Goal: Task Accomplishment & Management: Complete application form

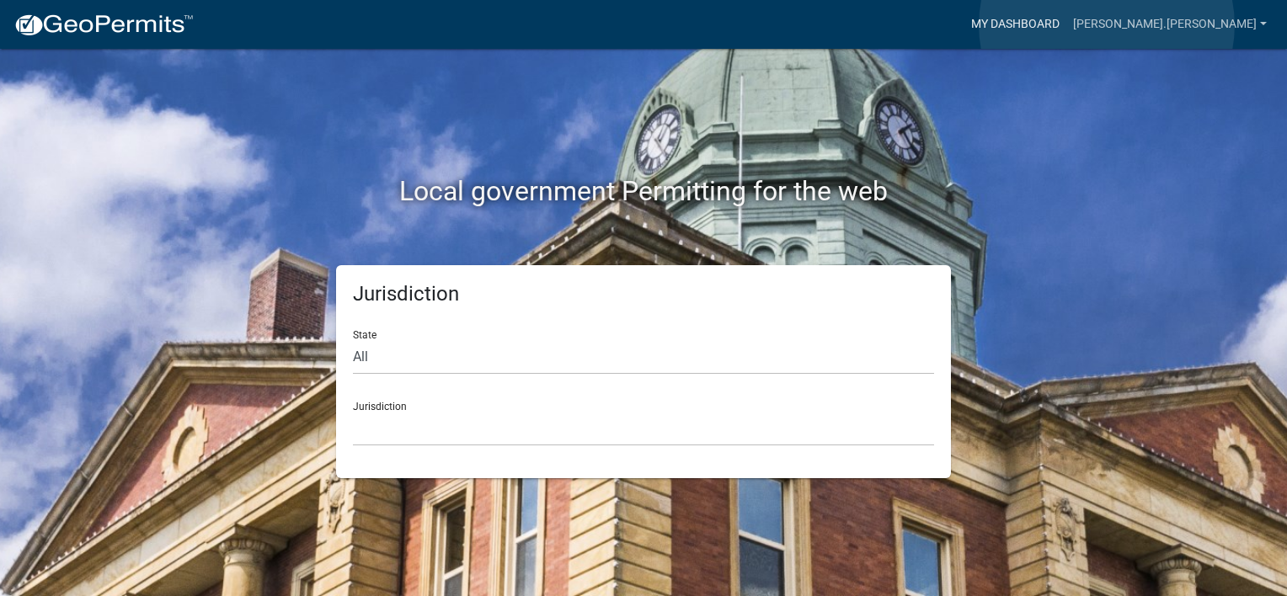
click at [1066, 25] on link "My Dashboard" at bounding box center [1015, 24] width 102 height 32
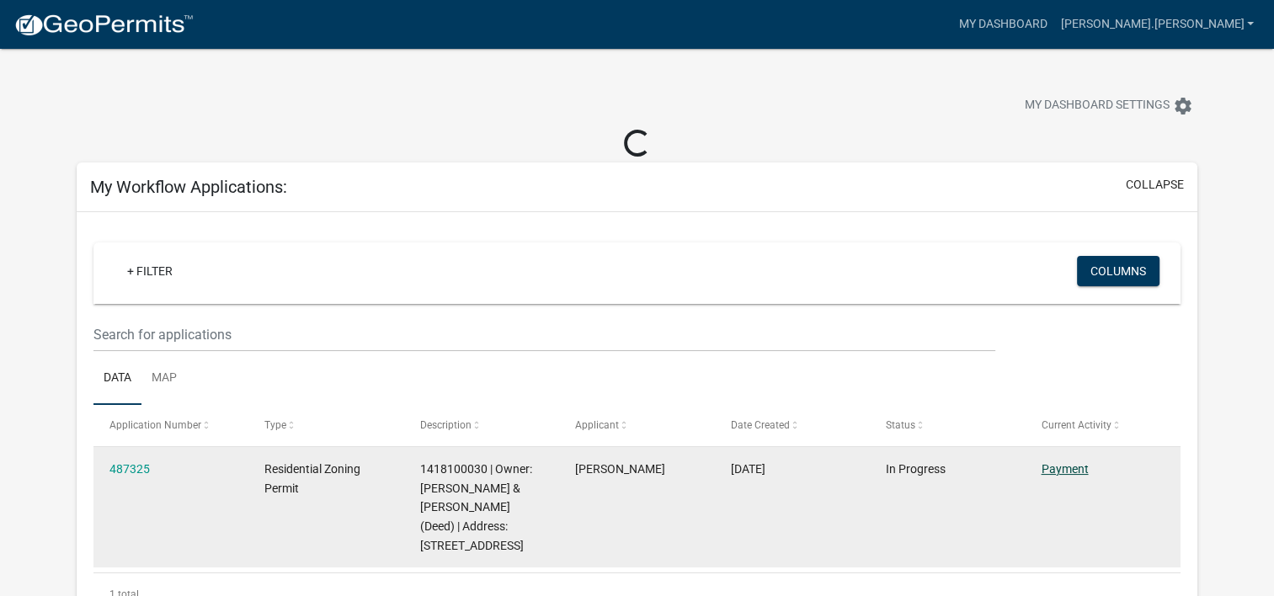
click at [1065, 470] on link "Payment" at bounding box center [1064, 468] width 47 height 13
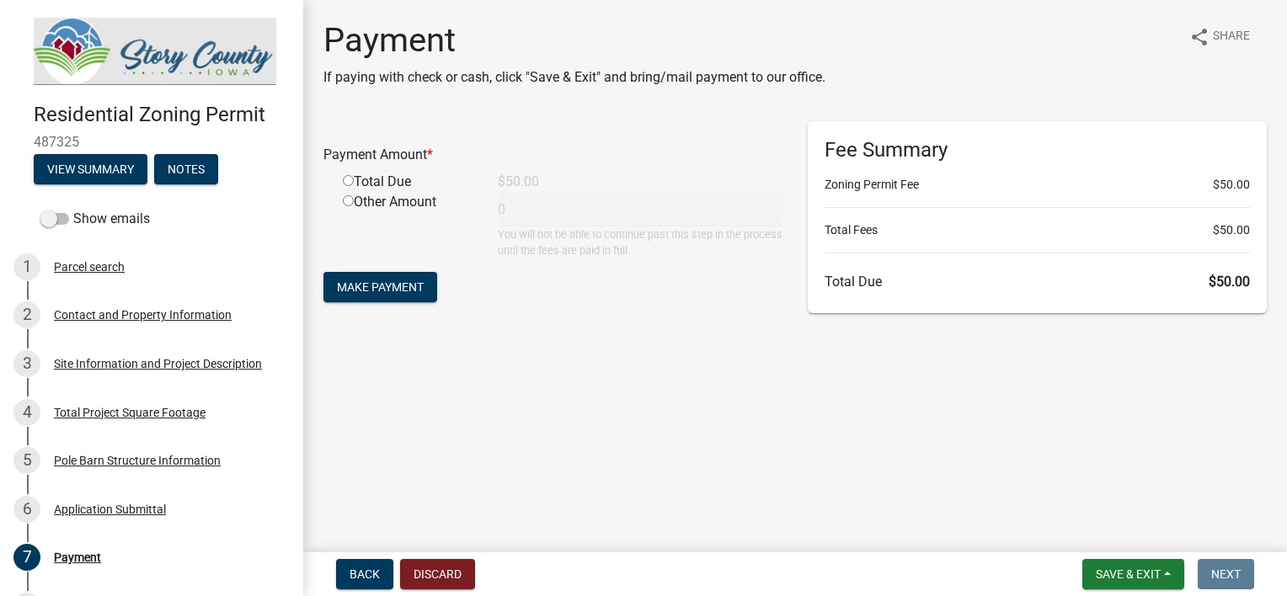
click at [349, 183] on input "radio" at bounding box center [348, 180] width 11 height 11
radio input "true"
type input "50"
click at [382, 293] on span "Make Payment" at bounding box center [380, 286] width 87 height 13
